Goal: Complete application form

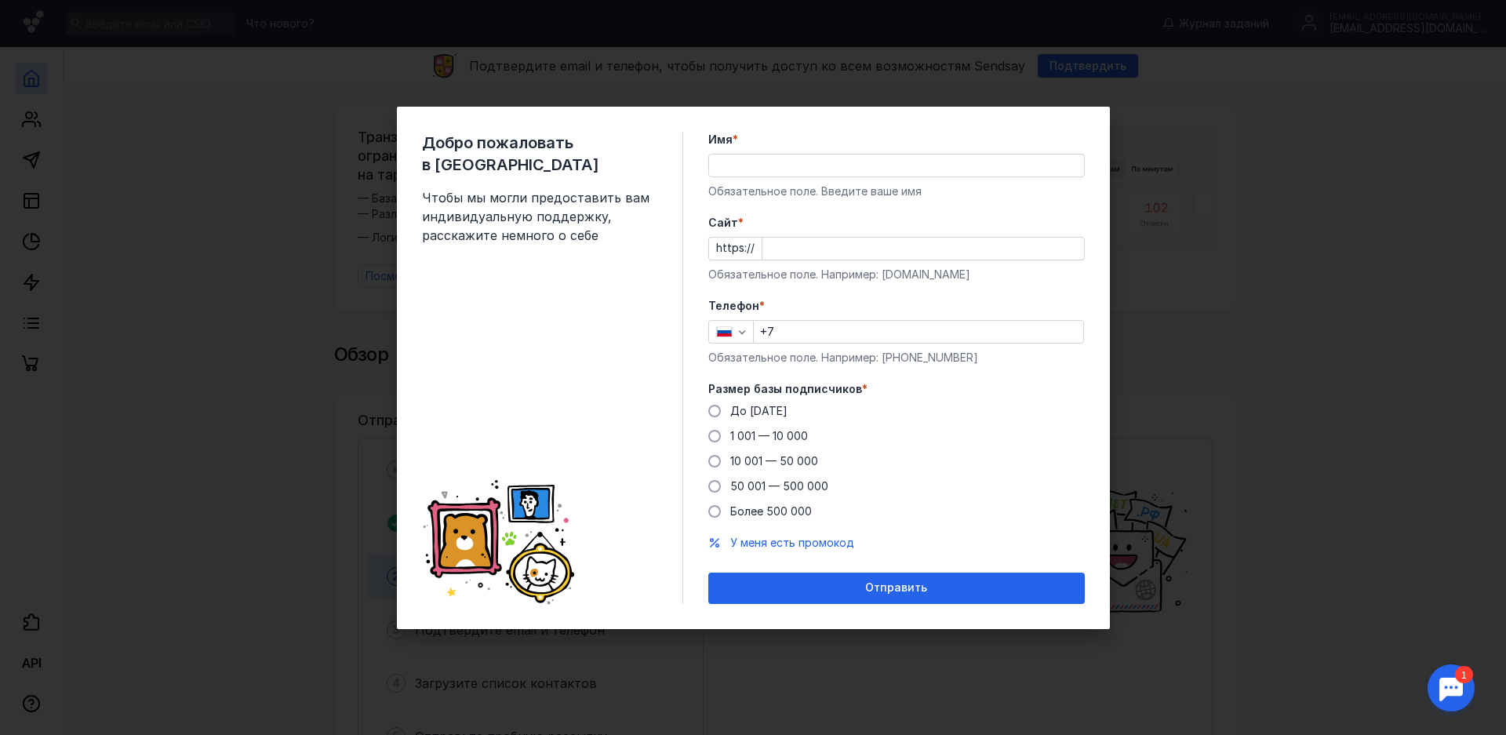
click at [788, 159] on input "Имя *" at bounding box center [896, 166] width 375 height 22
type input "[PERSON_NAME]"
click at [805, 245] on input "Cайт *" at bounding box center [923, 249] width 322 height 22
type input "[DOMAIN_NAME]"
click at [814, 333] on input "+7" at bounding box center [918, 332] width 329 height 22
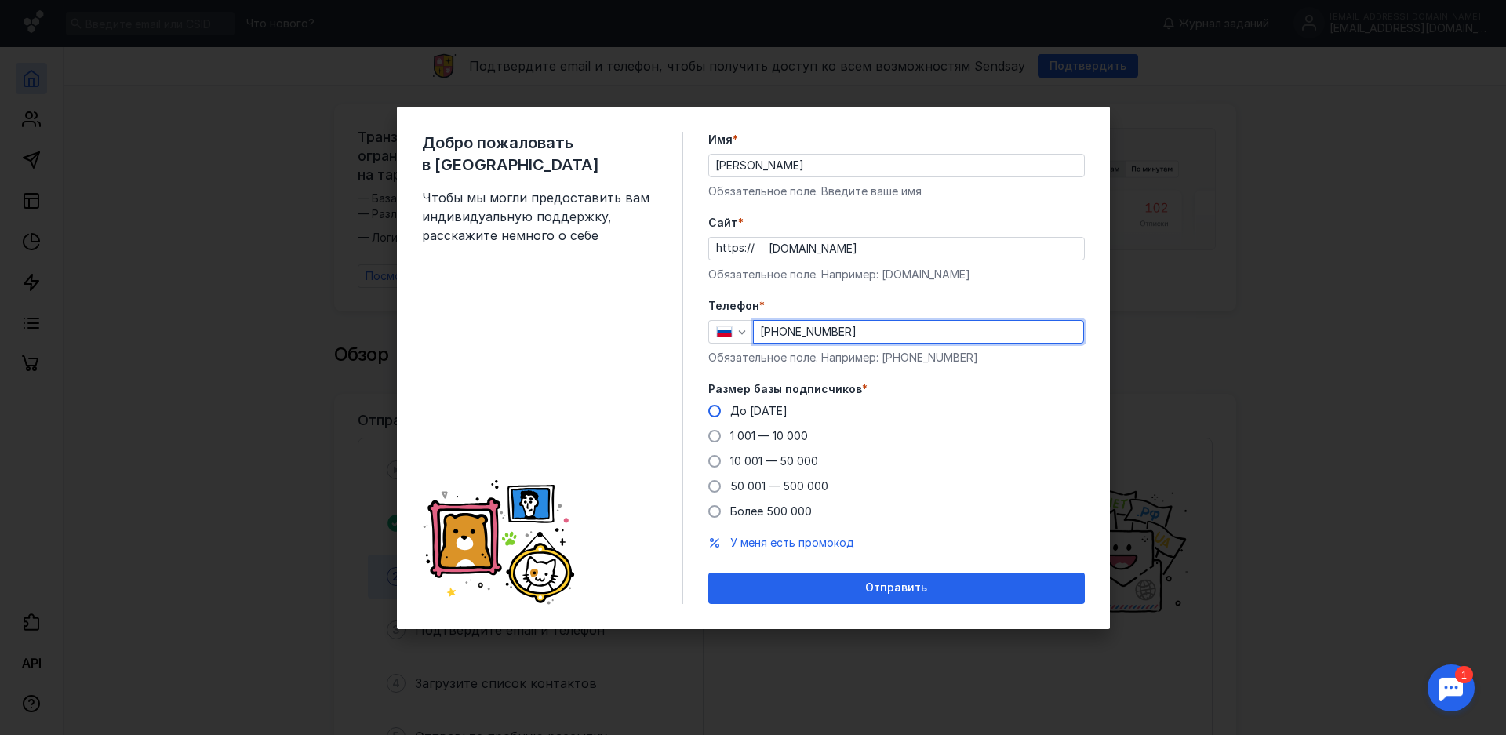
type input "[PHONE_NUMBER]"
click at [718, 413] on span at bounding box center [714, 411] width 13 height 13
click at [0, 0] on input "До [DATE]" at bounding box center [0, 0] width 0 height 0
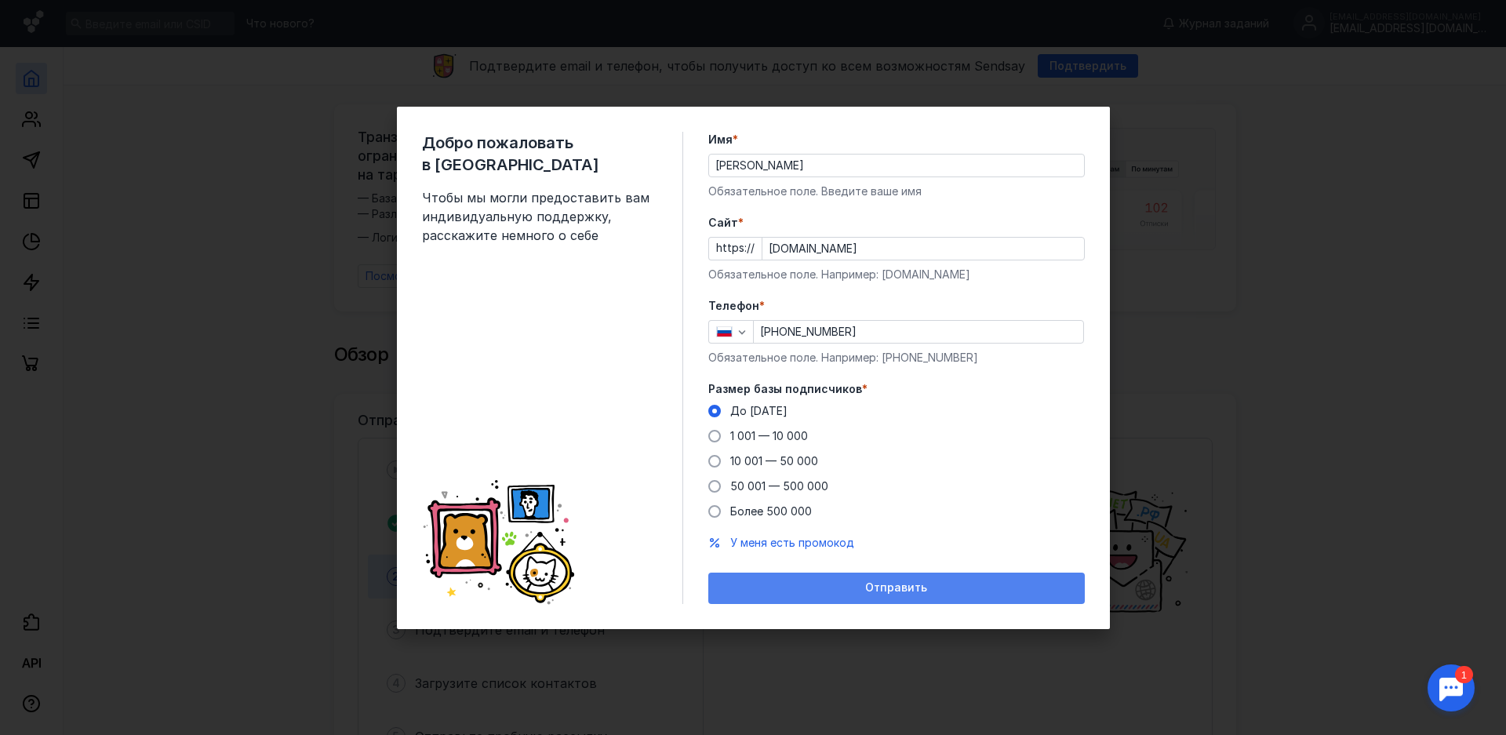
click at [910, 591] on span "Отправить" at bounding box center [896, 587] width 62 height 13
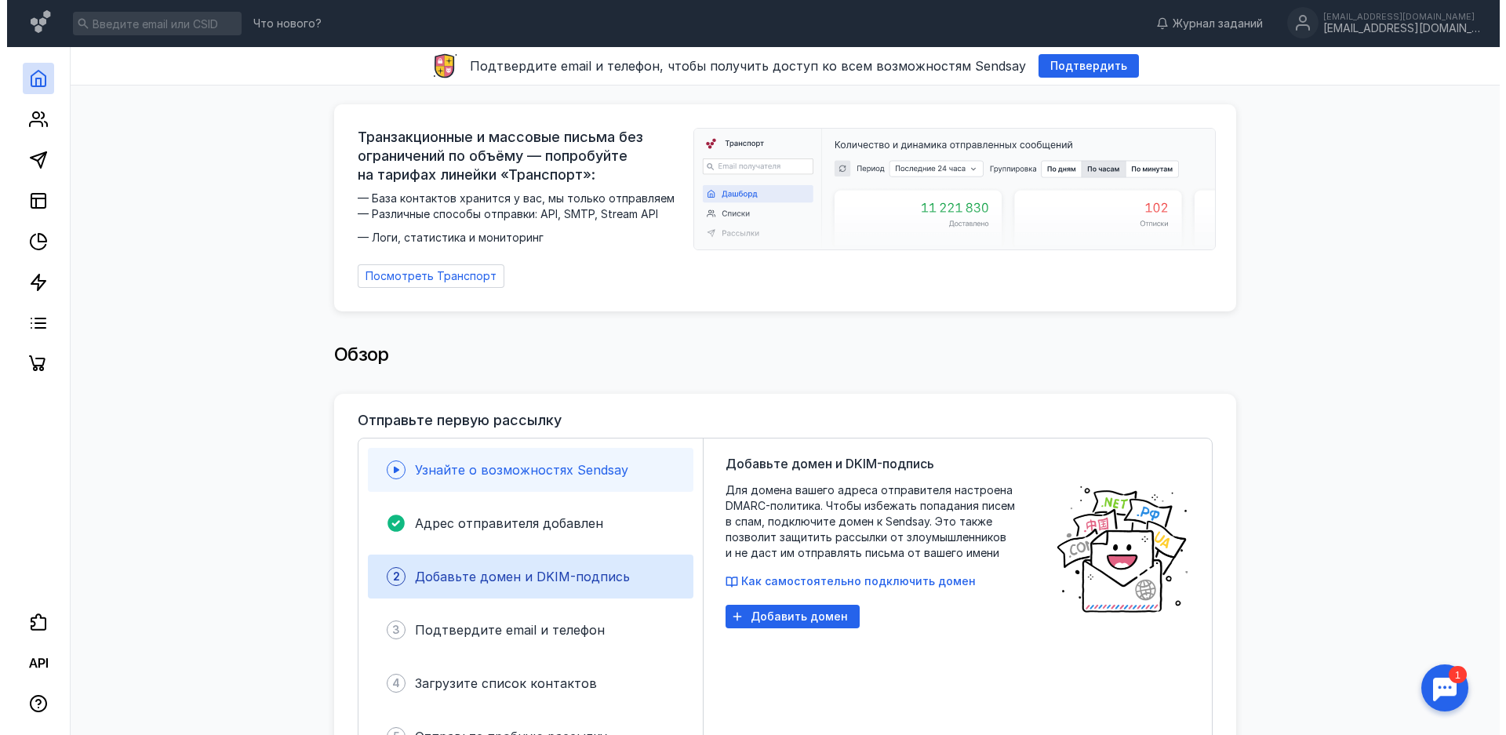
scroll to position [78, 0]
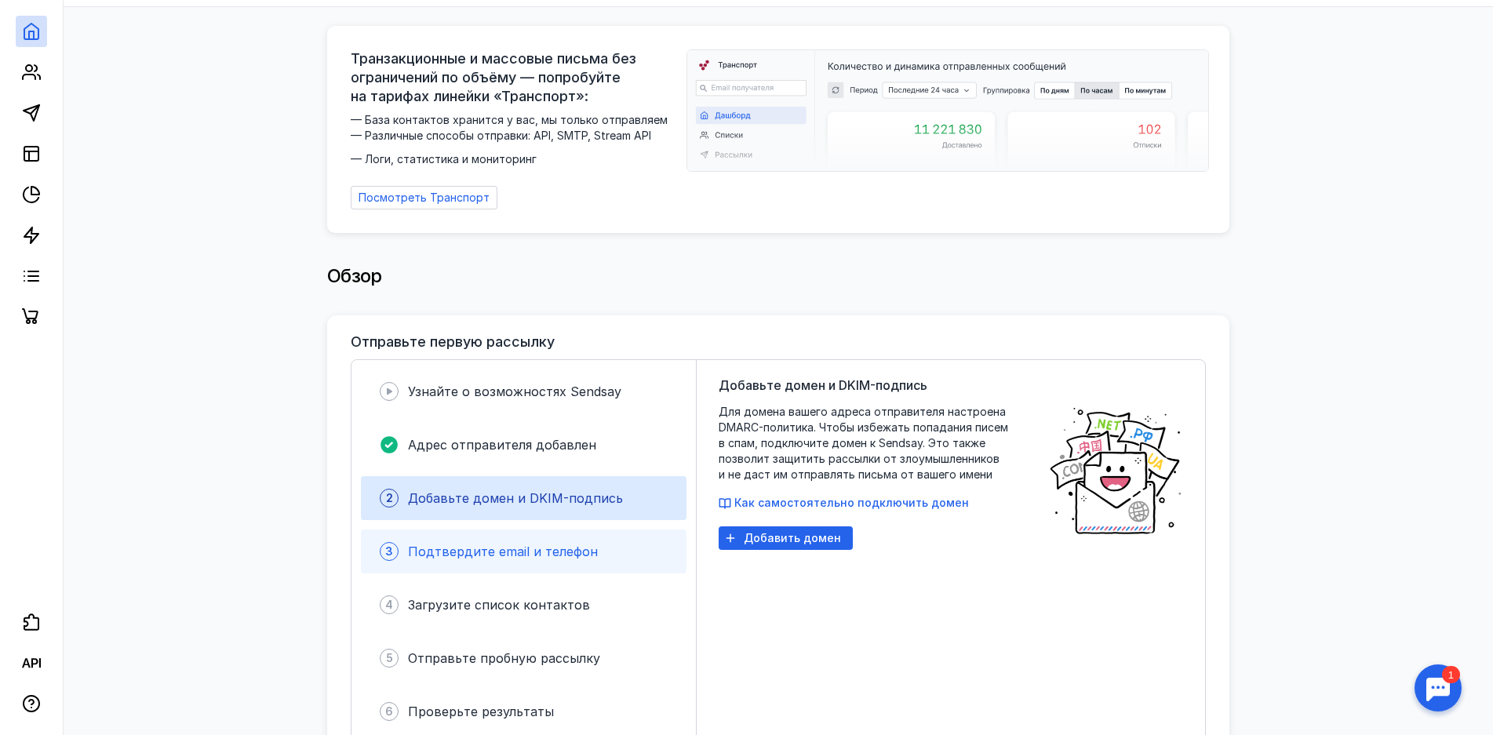
click at [575, 553] on span "Подтвердите email и телефон" at bounding box center [503, 552] width 190 height 16
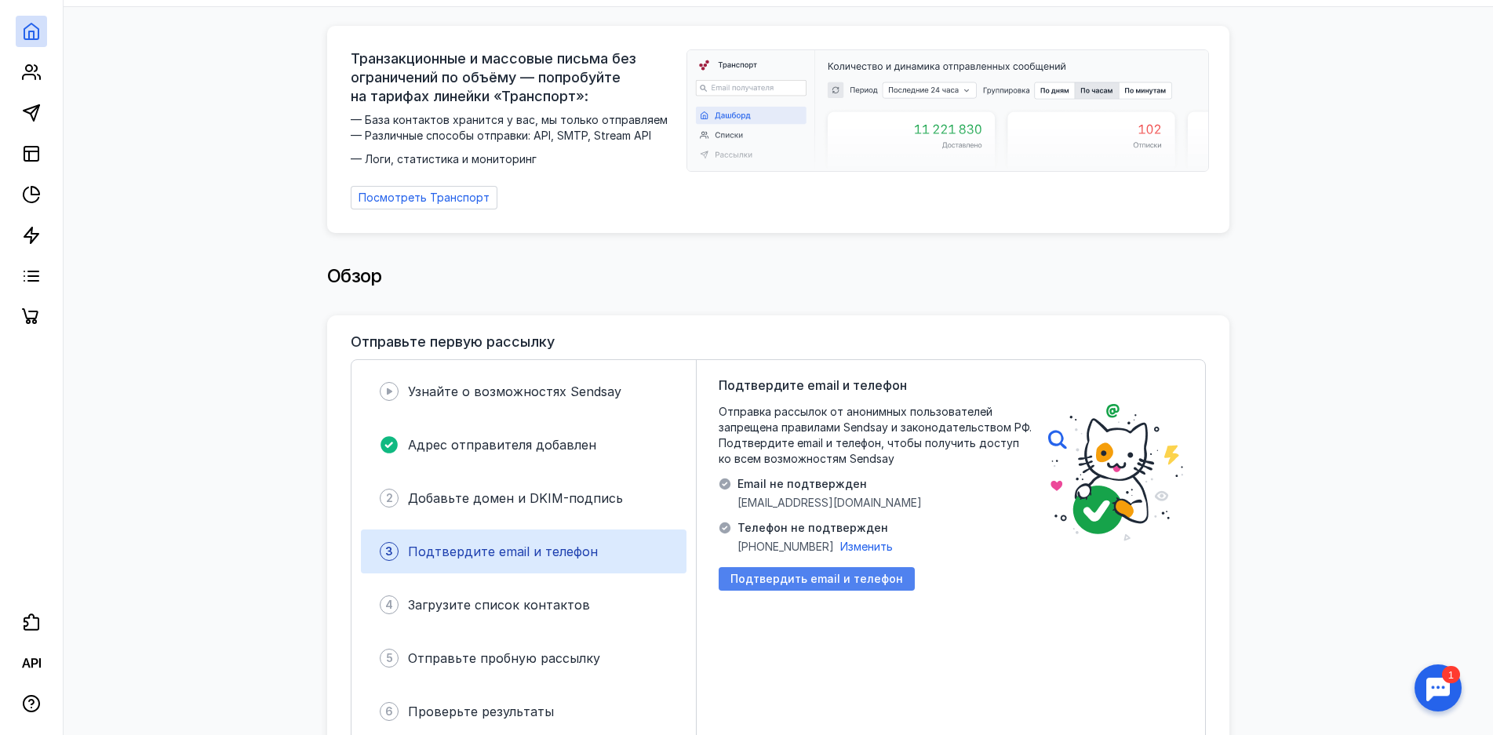
click at [827, 578] on span "Подтвердить email и телефон" at bounding box center [816, 579] width 173 height 13
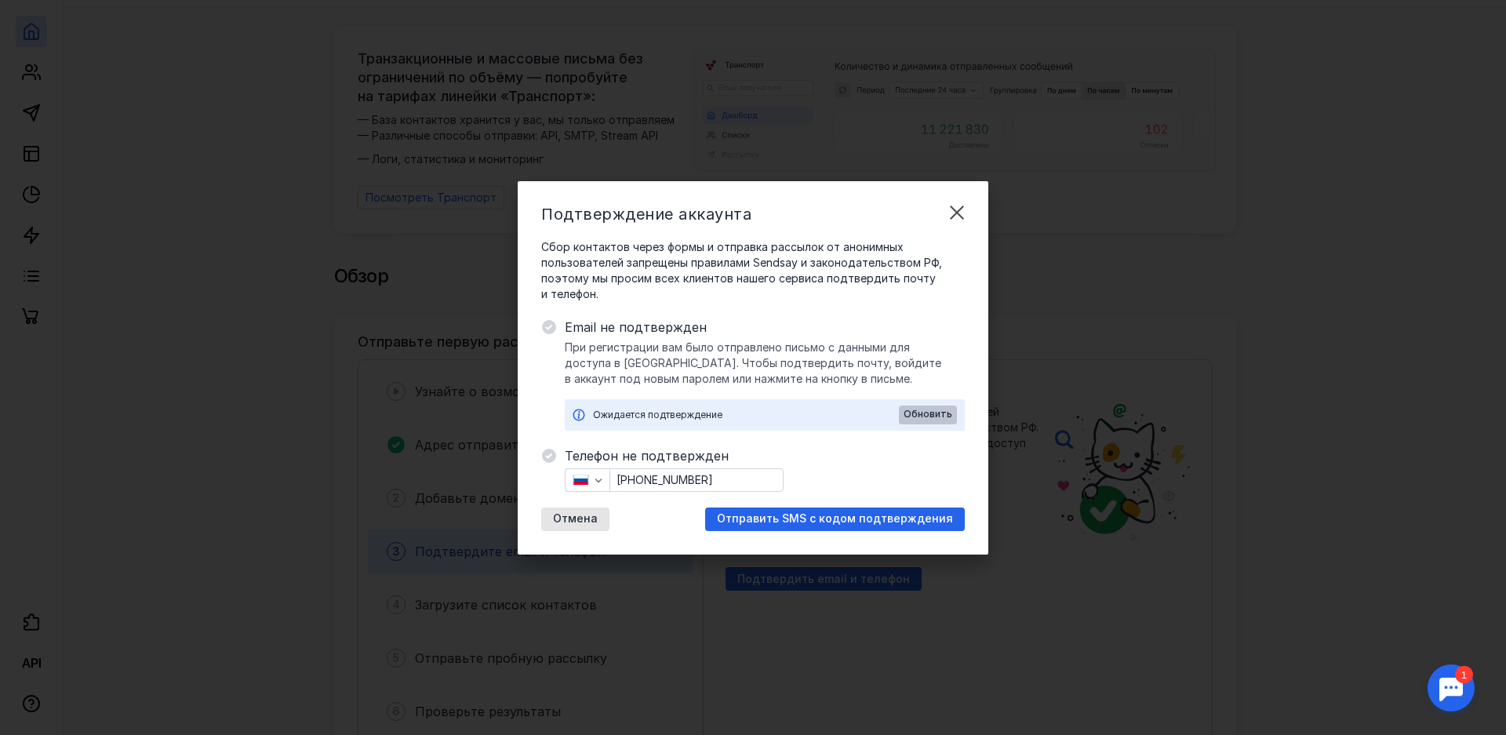
click at [934, 413] on span "Обновить" at bounding box center [928, 414] width 49 height 11
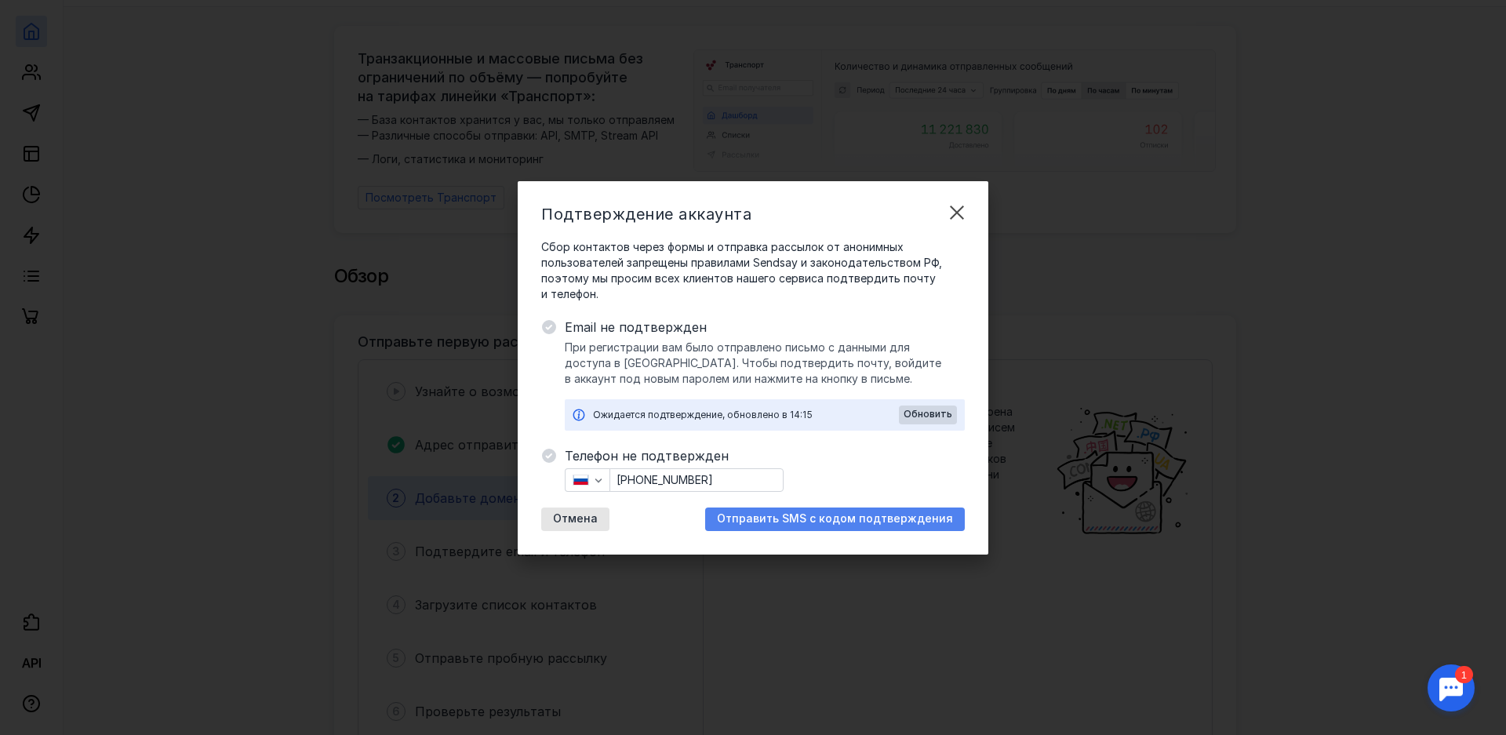
click at [813, 525] on div "Отправить SMS с кодом подтверждения" at bounding box center [835, 519] width 260 height 24
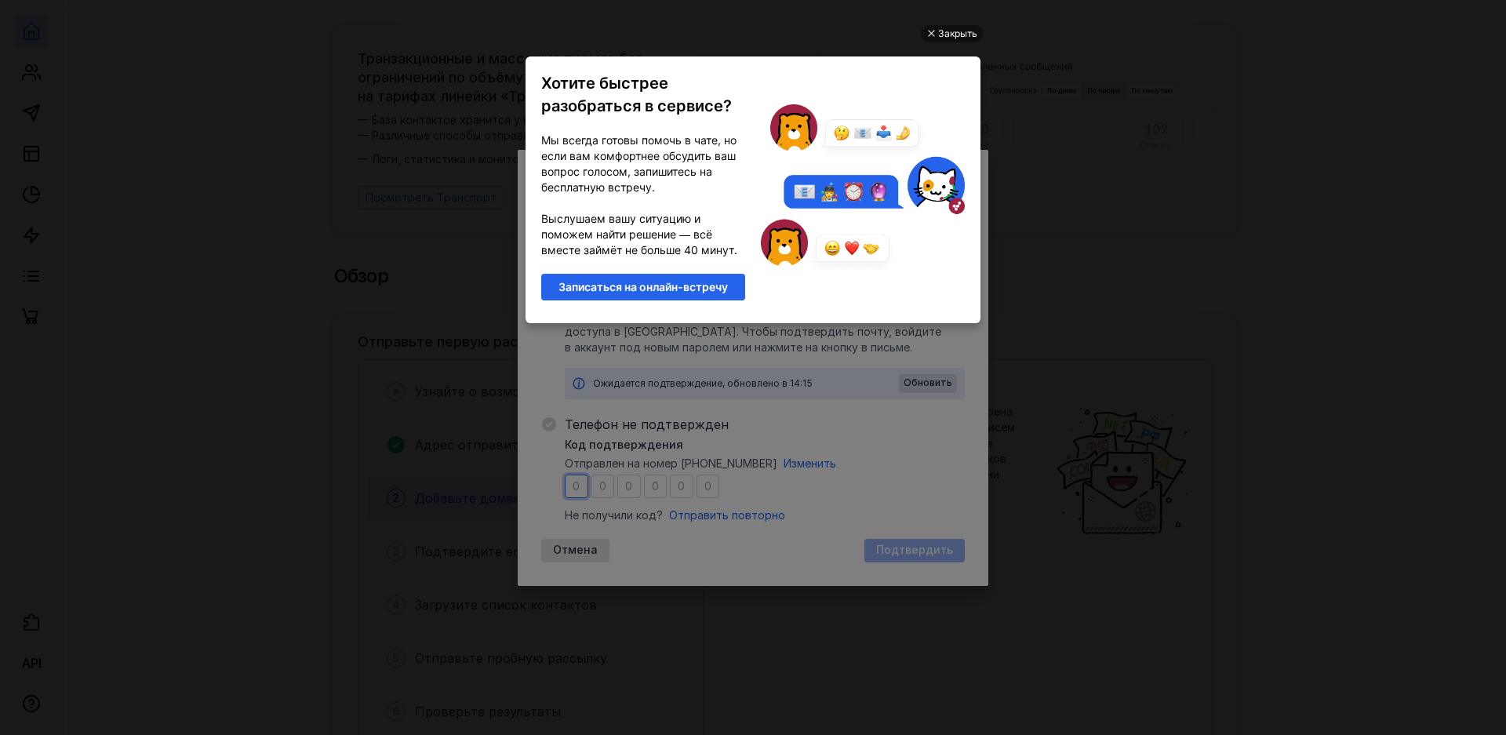
scroll to position [0, 0]
click at [956, 32] on div "Закрыть" at bounding box center [957, 33] width 39 height 17
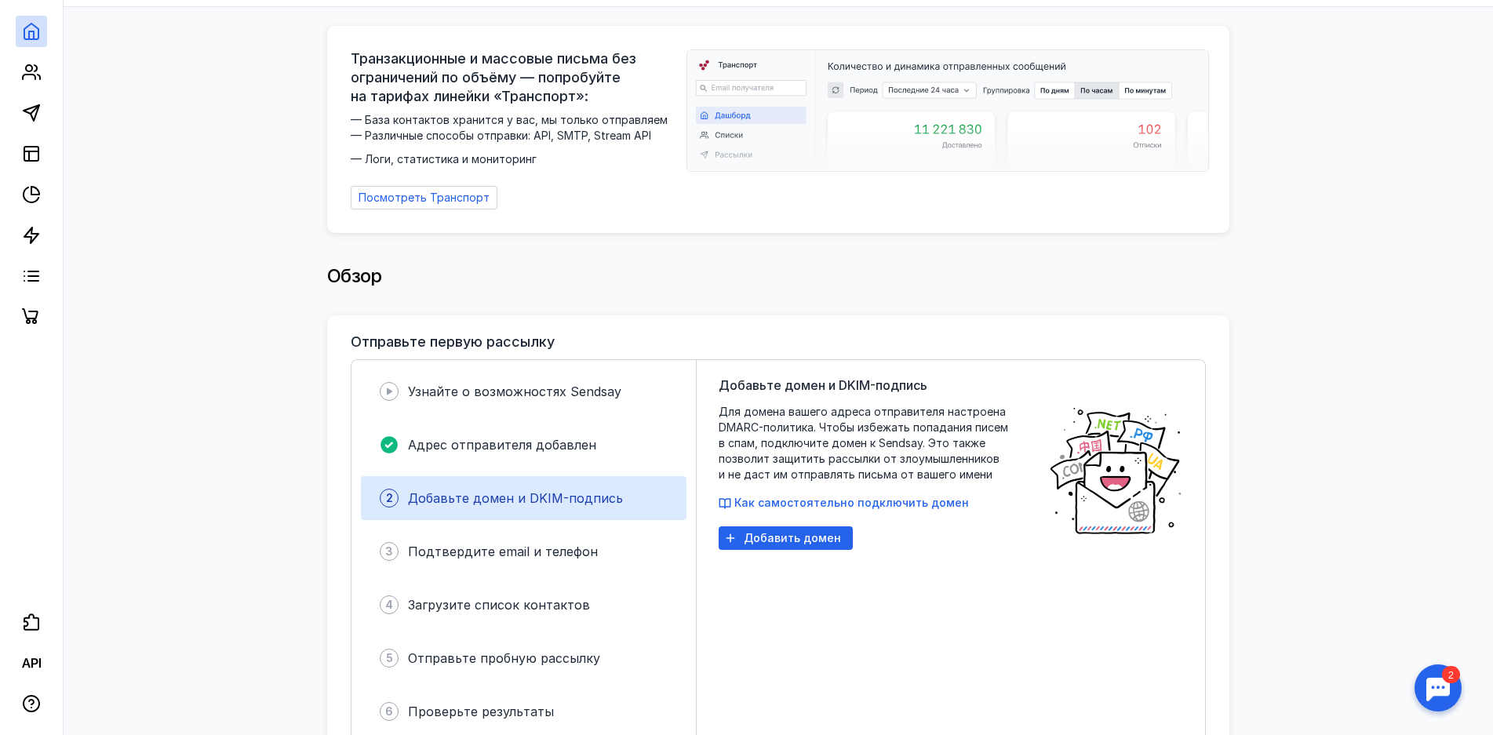
click at [1435, 681] on div at bounding box center [1437, 688] width 49 height 49
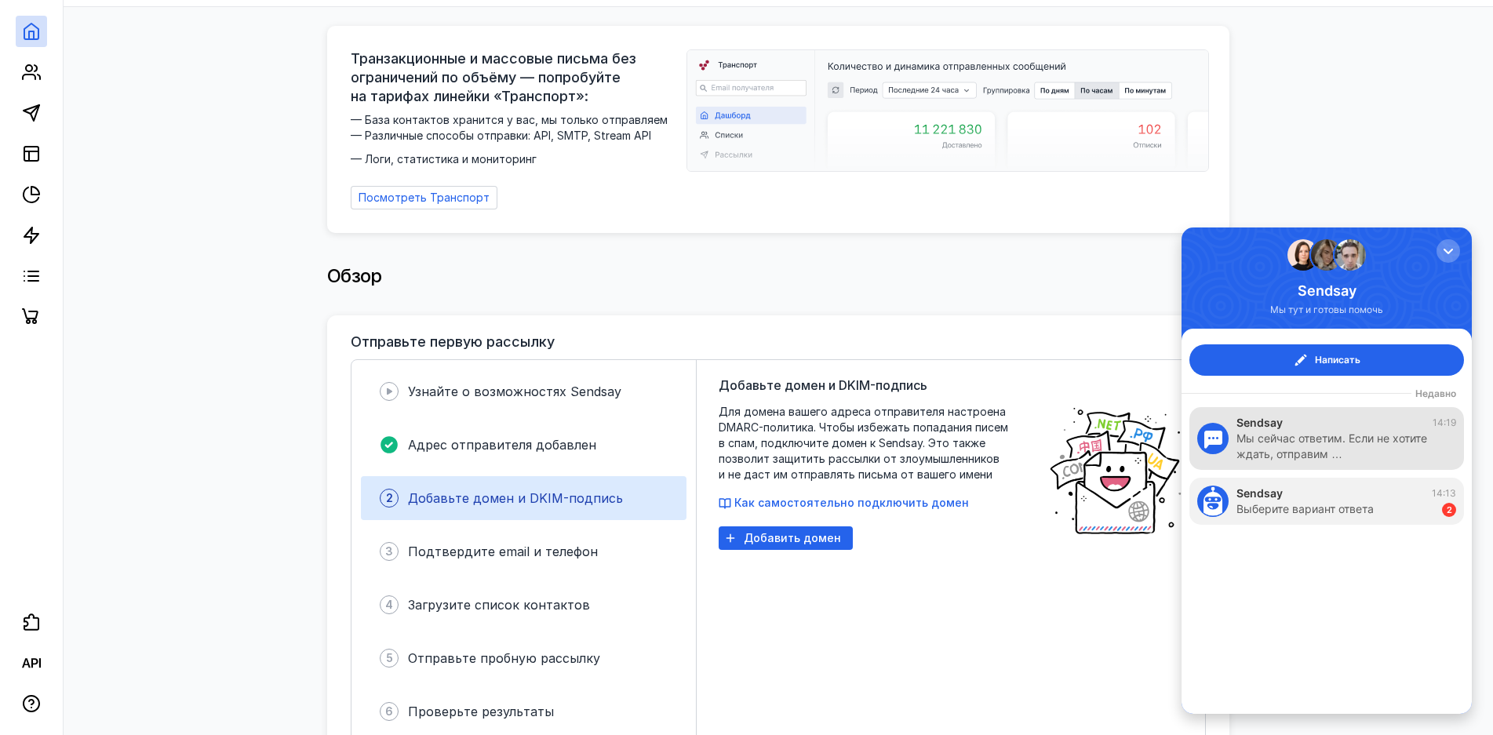
click at [1335, 436] on div "Мы сейчас ответим. Если не хотите ждать, отправим …" at bounding box center [1338, 446] width 204 height 31
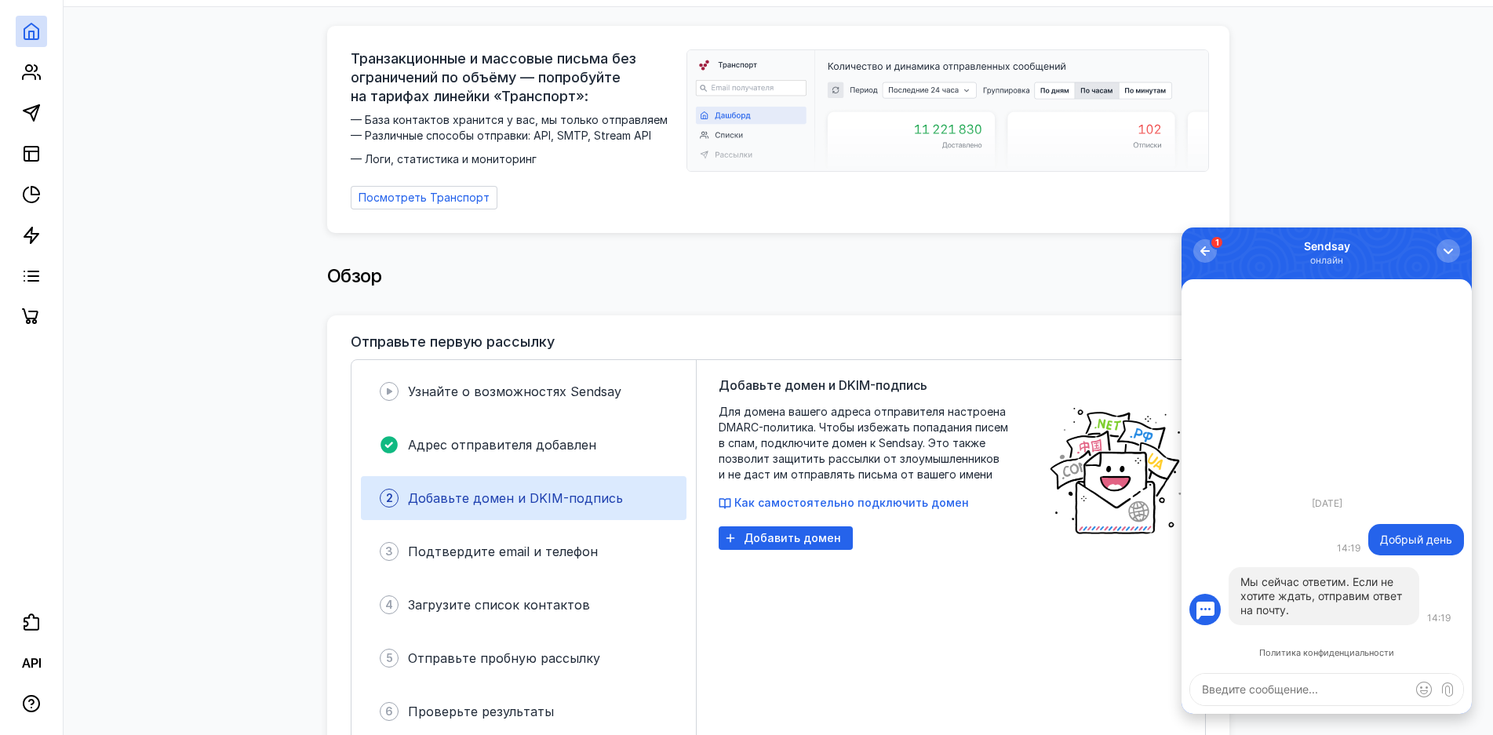
click at [1327, 691] on textarea at bounding box center [1326, 689] width 273 height 31
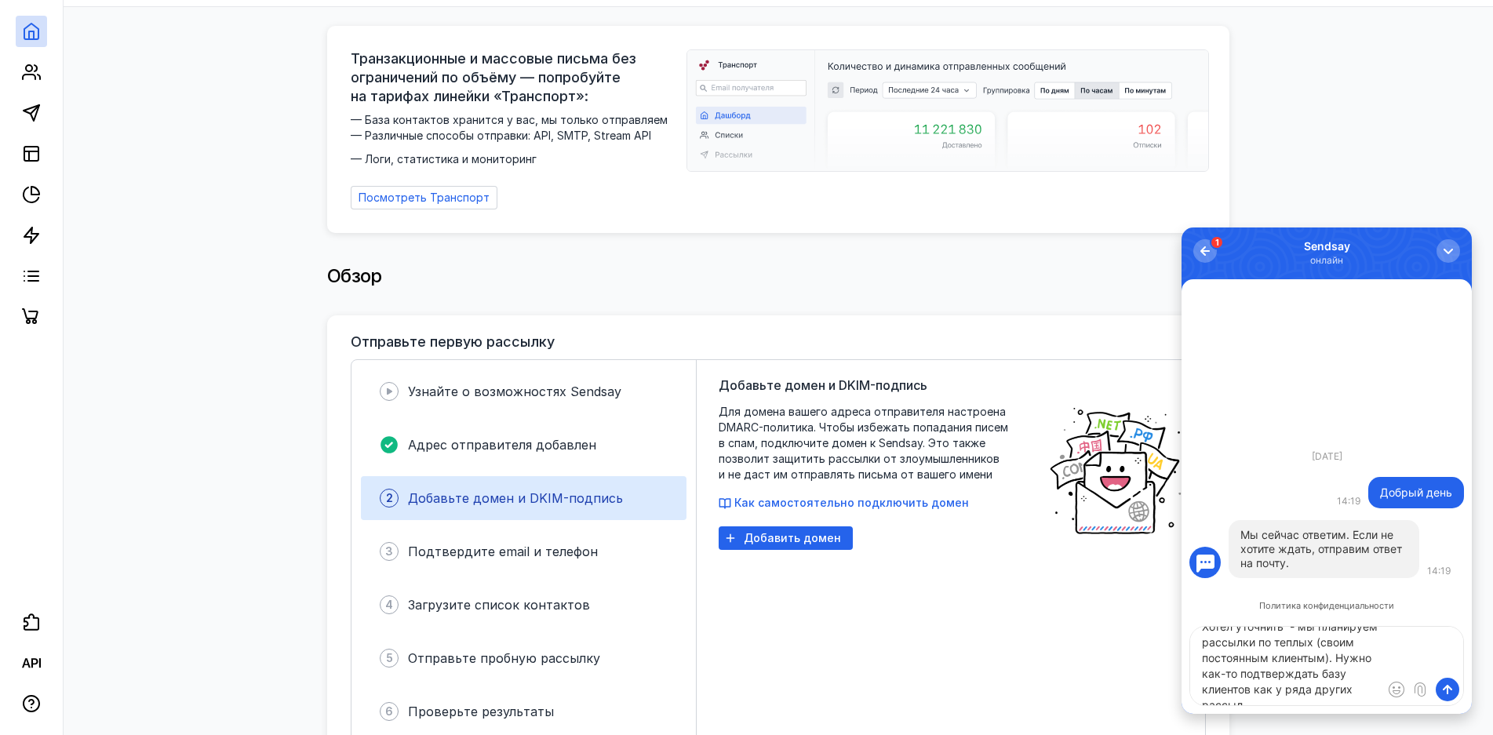
scroll to position [22, 0]
type textarea "Хотел уточнить - мы планируем рассылки по теплых (своим постоянным клиентым). Н…"
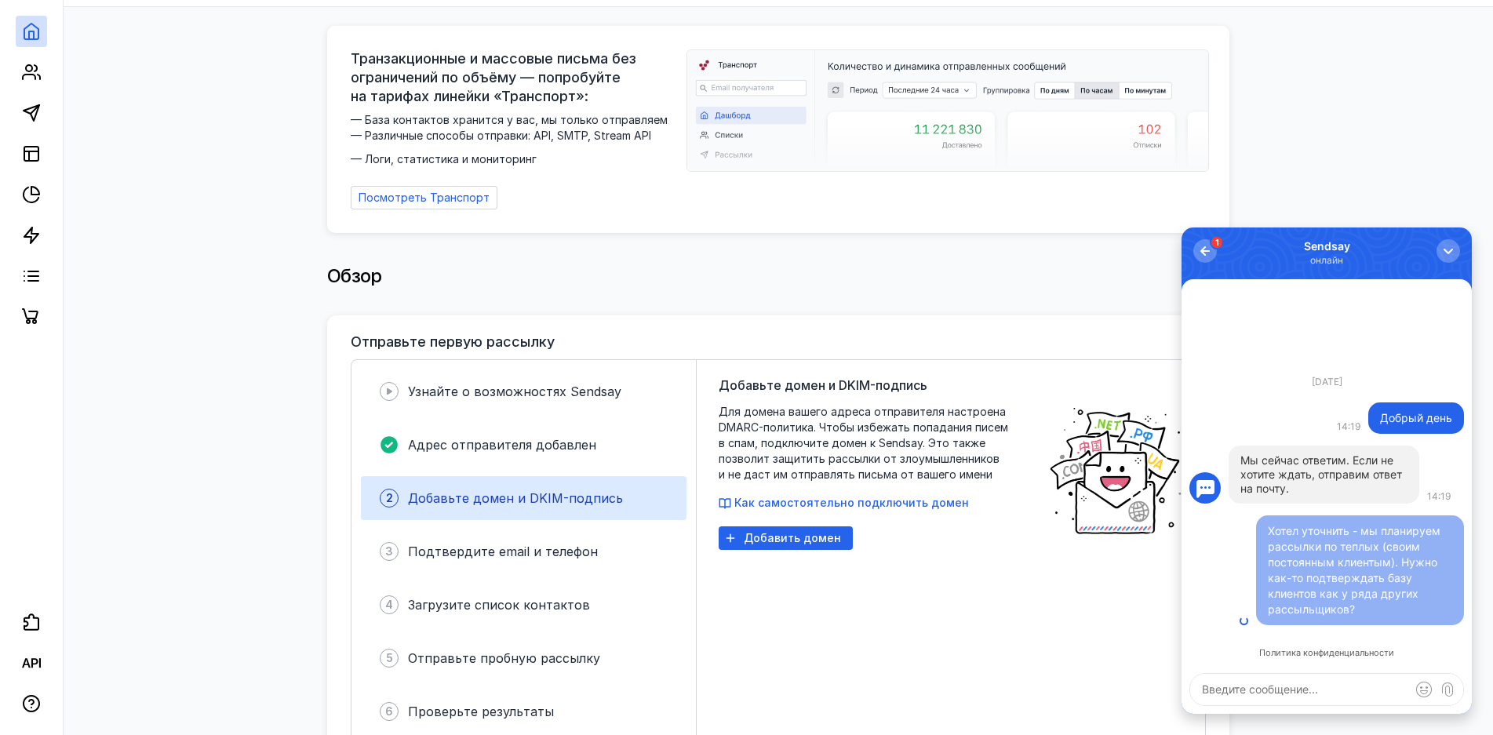
scroll to position [0, 0]
